Goal: Task Accomplishment & Management: Manage account settings

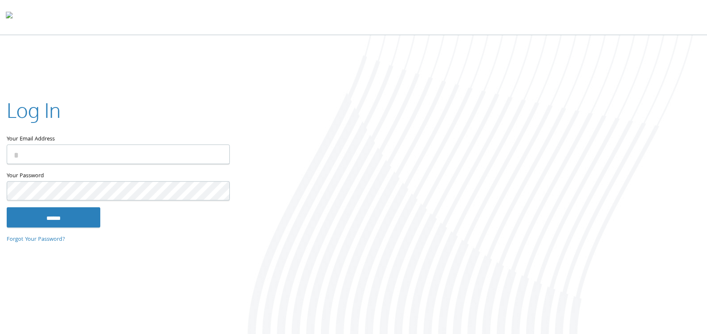
click at [113, 152] on input "Your Email Address" at bounding box center [118, 154] width 223 height 20
type input "**********"
click at [7, 207] on input "******" at bounding box center [54, 217] width 94 height 20
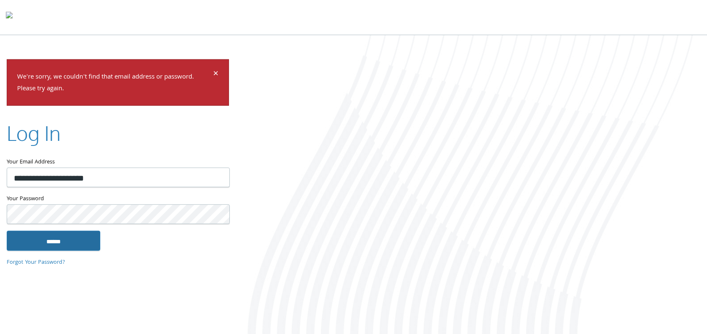
click at [58, 242] on input "******" at bounding box center [54, 241] width 94 height 20
